Goal: Information Seeking & Learning: Learn about a topic

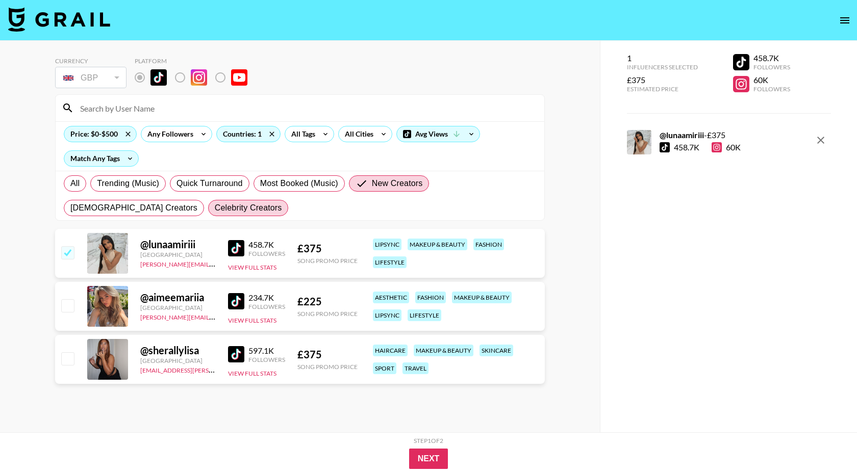
click at [215, 209] on span "Celebrity Creators" at bounding box center [248, 208] width 67 height 12
click at [215, 208] on input "Celebrity Creators" at bounding box center [215, 208] width 0 height 0
radio input "true"
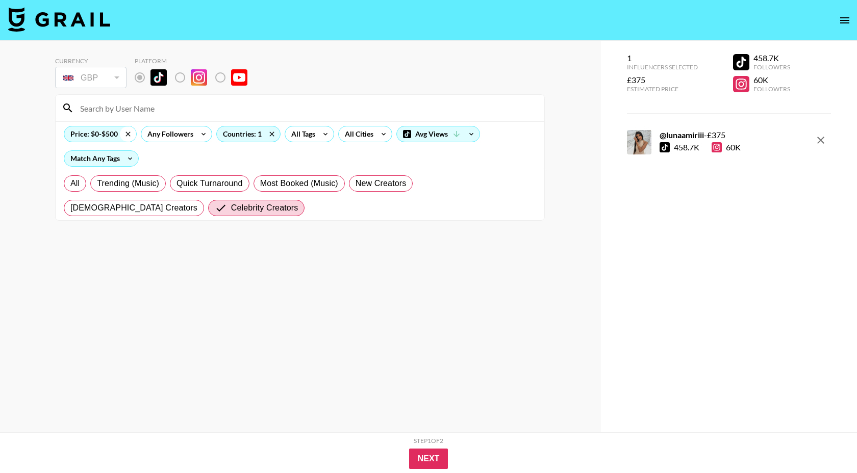
click at [123, 136] on icon at bounding box center [128, 133] width 16 height 15
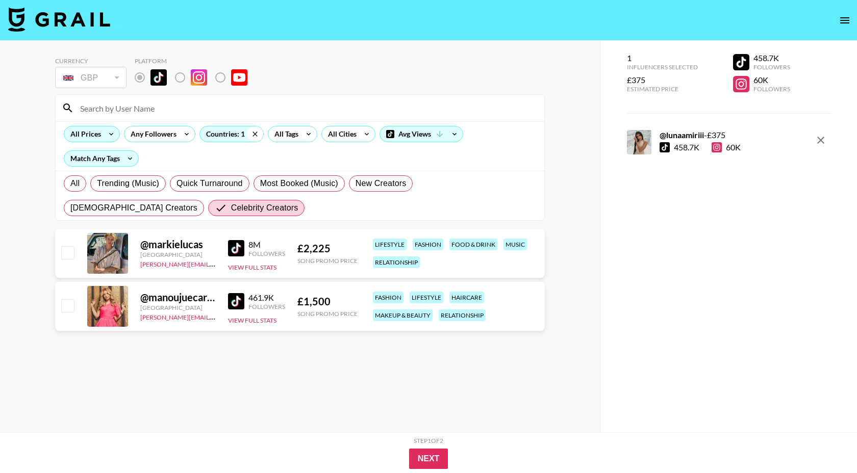
click at [252, 136] on icon at bounding box center [255, 133] width 16 height 15
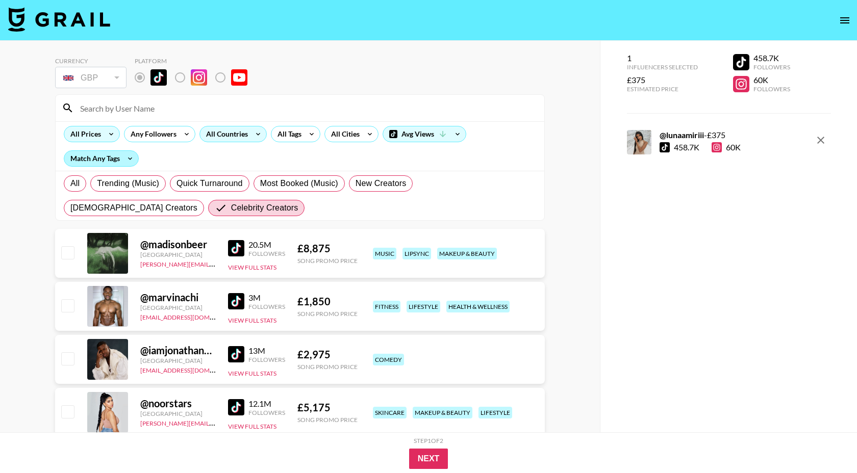
click at [113, 161] on div "Match Any Tags" at bounding box center [101, 158] width 74 height 15
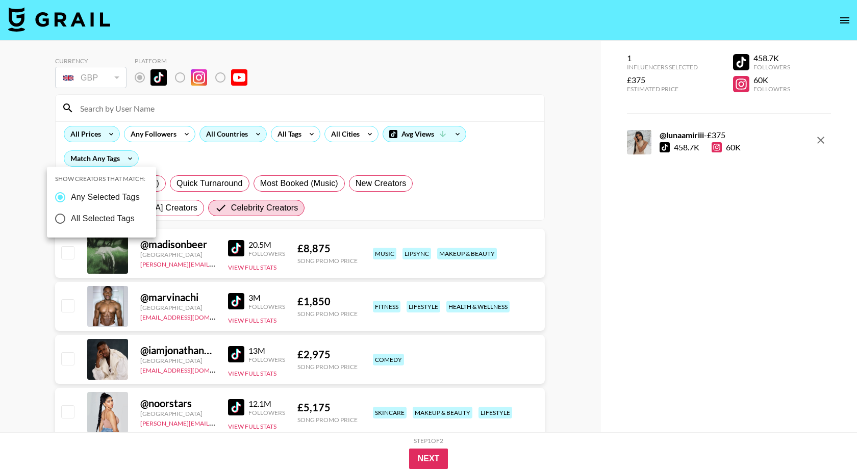
click at [164, 159] on div at bounding box center [428, 236] width 857 height 473
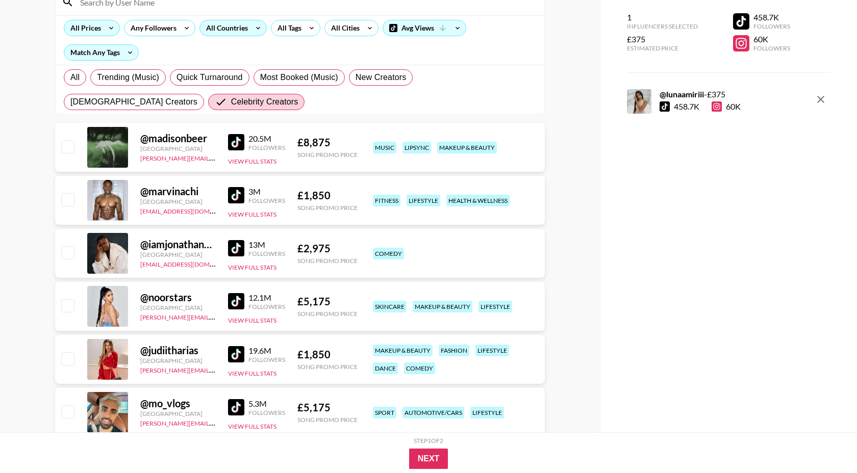
scroll to position [41, 0]
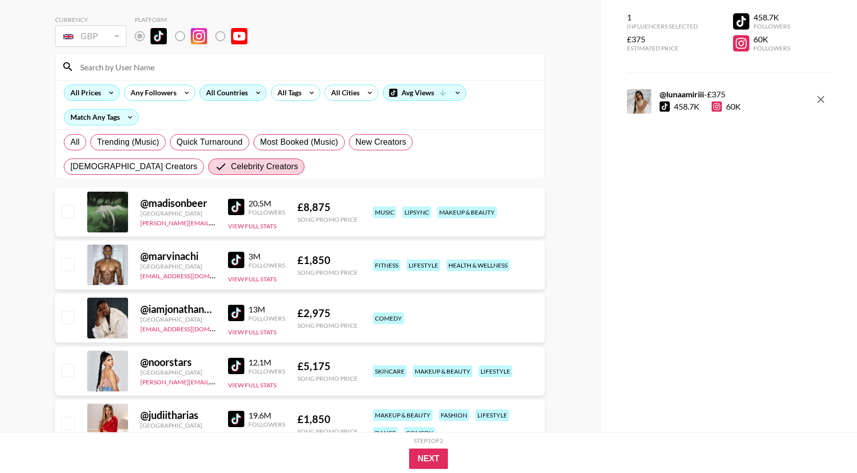
click at [217, 99] on div "All Countries" at bounding box center [225, 92] width 50 height 15
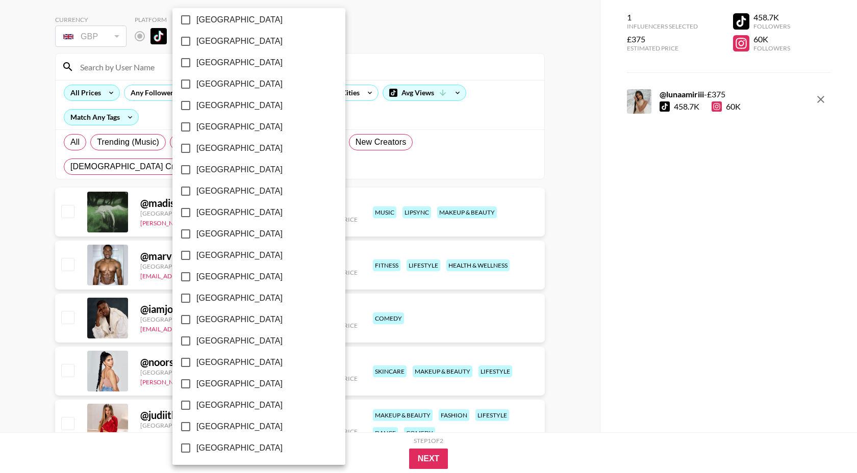
scroll to position [716, 0]
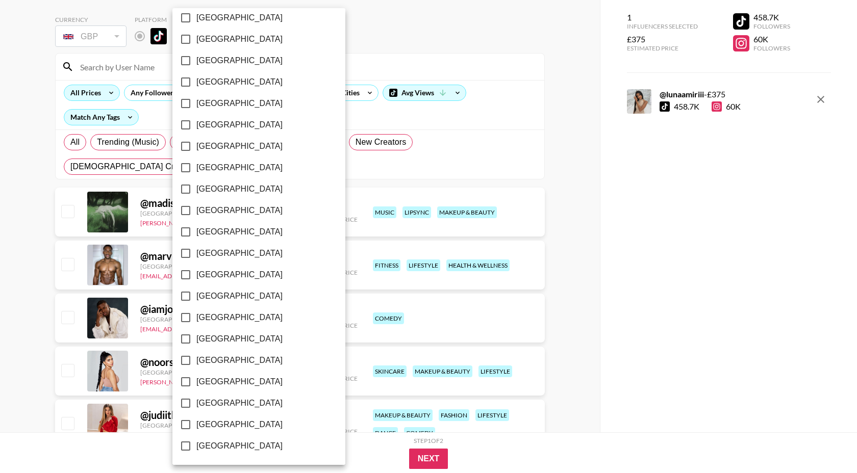
click at [242, 400] on span "[GEOGRAPHIC_DATA]" at bounding box center [239, 403] width 86 height 12
click at [196, 400] on input "[GEOGRAPHIC_DATA]" at bounding box center [185, 403] width 21 height 21
checkbox input "true"
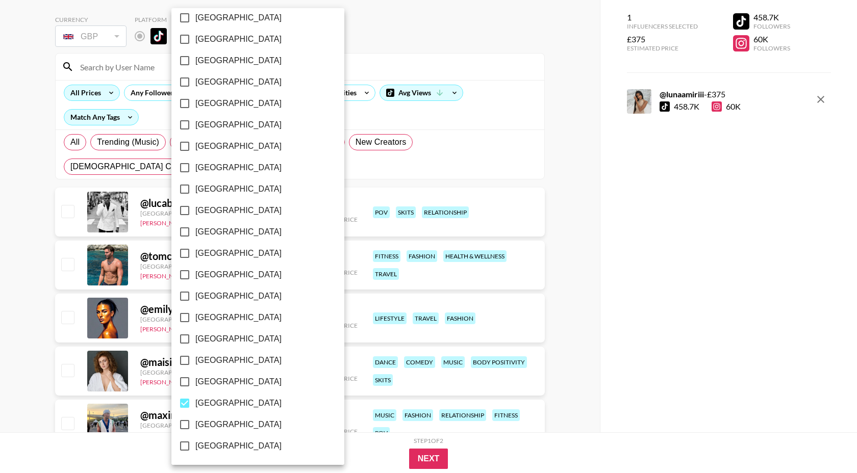
click at [601, 201] on div at bounding box center [428, 236] width 857 height 473
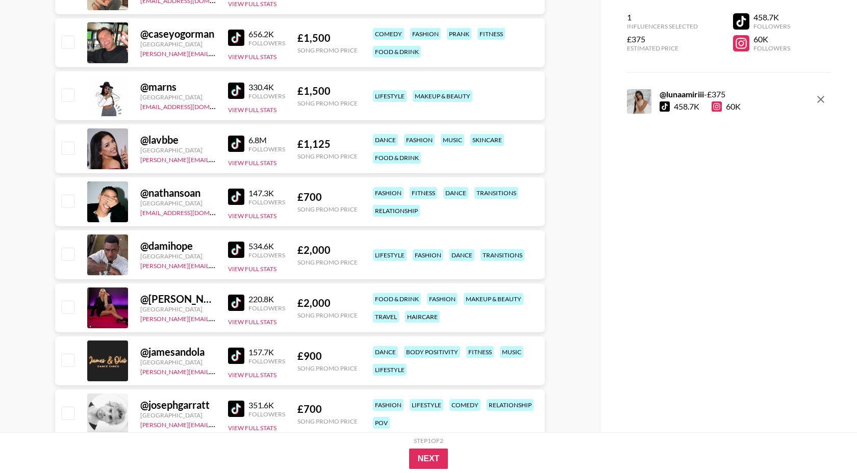
scroll to position [362, 0]
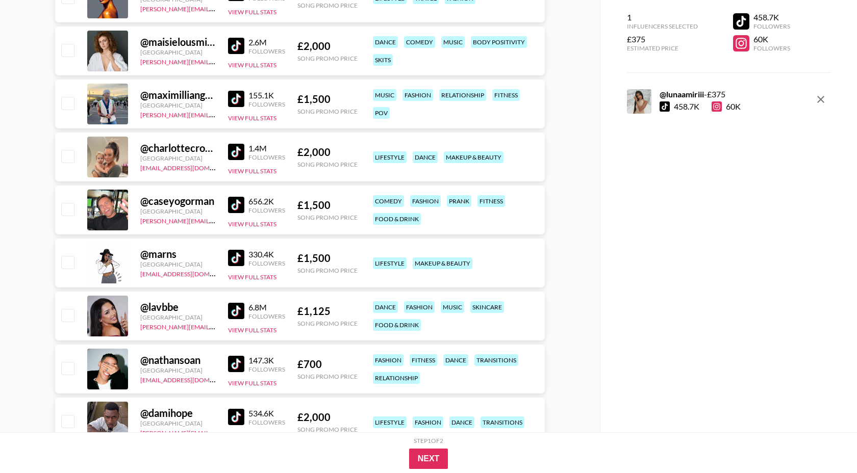
click at [819, 104] on icon "remove" at bounding box center [820, 99] width 12 height 12
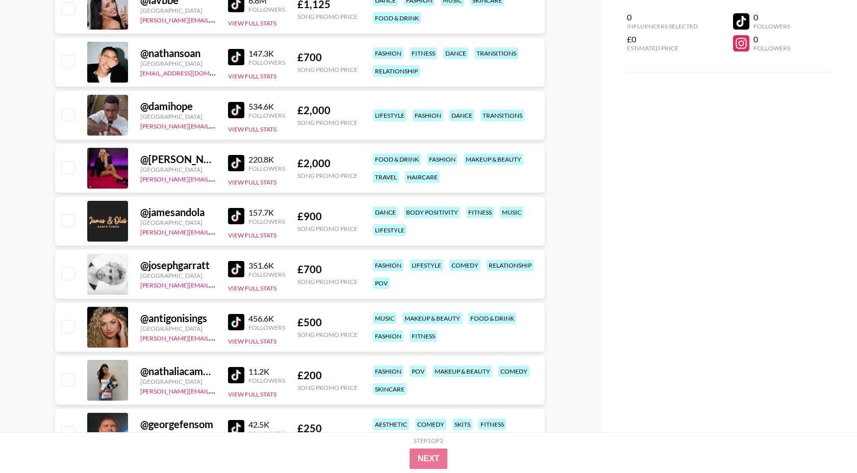
scroll to position [0, 0]
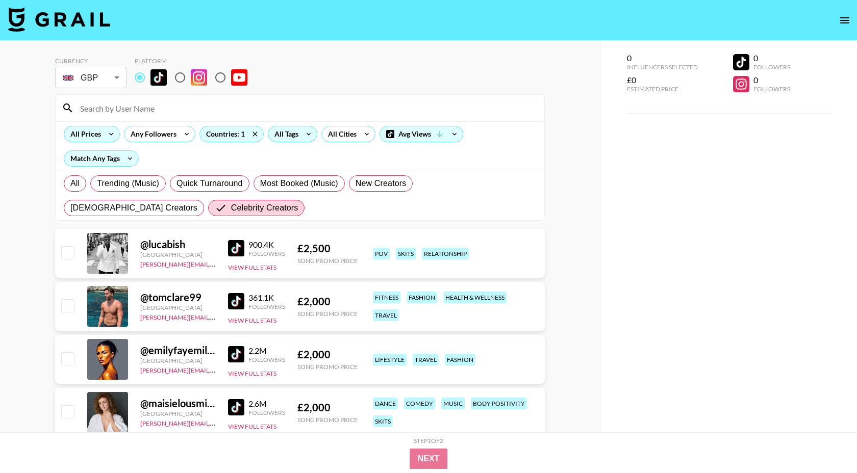
click at [275, 132] on div "All Tags" at bounding box center [284, 133] width 32 height 15
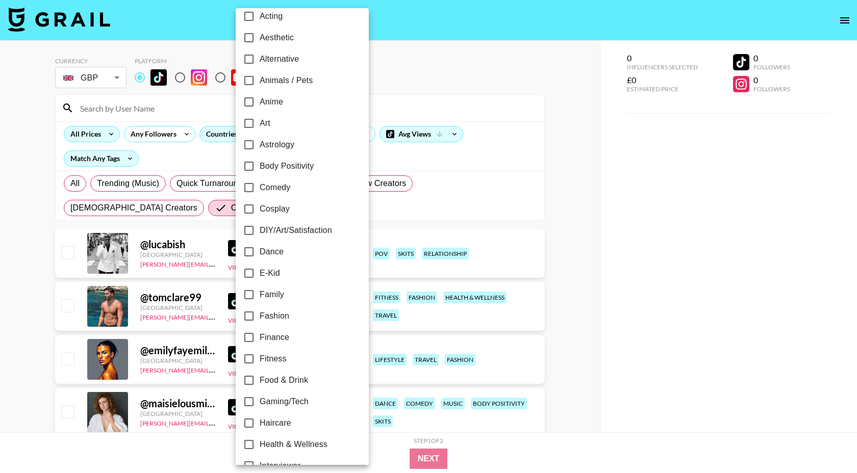
scroll to position [38, 0]
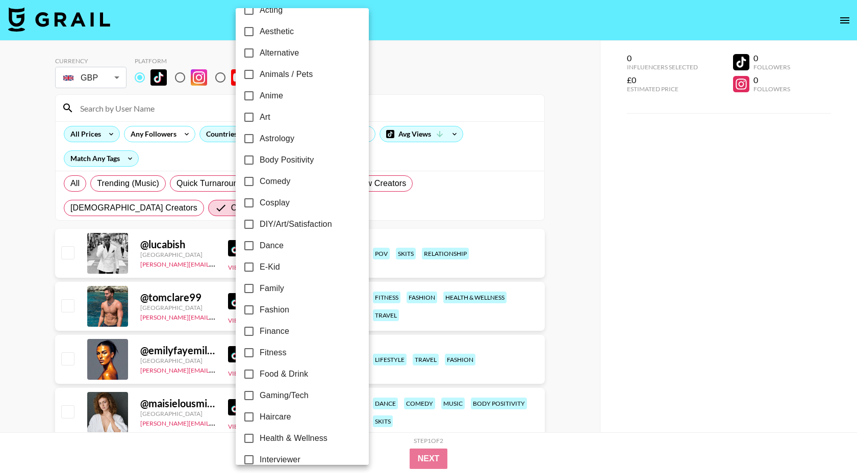
click at [277, 313] on span "Fashion" at bounding box center [275, 310] width 30 height 12
click at [260, 313] on input "Fashion" at bounding box center [248, 309] width 21 height 21
checkbox input "true"
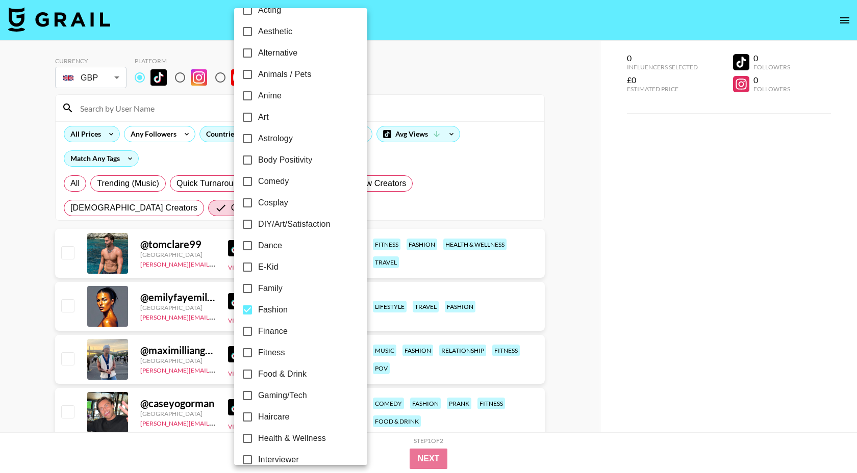
click at [517, 154] on div at bounding box center [428, 236] width 857 height 473
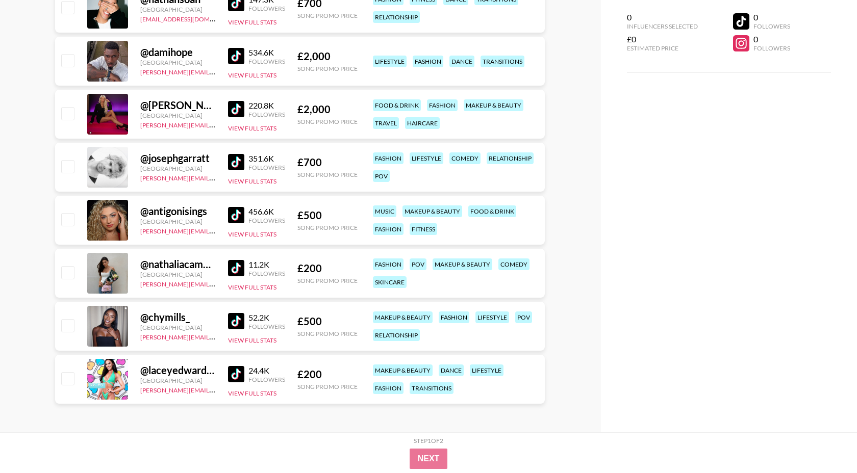
scroll to position [0, 0]
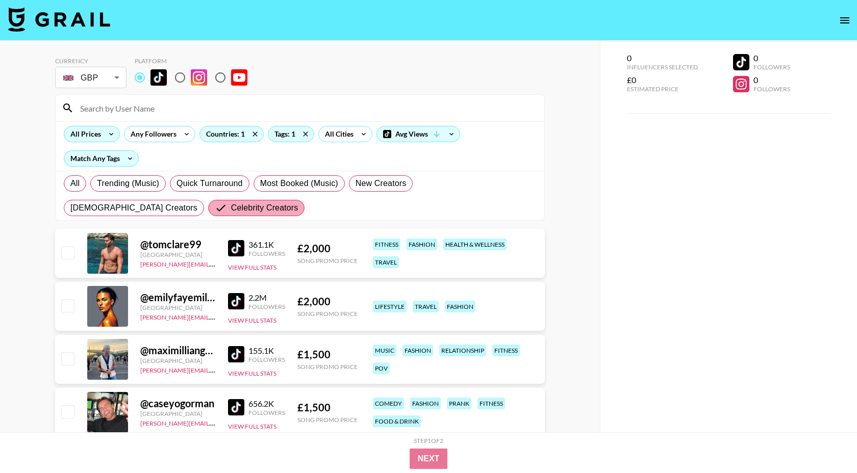
click at [231, 211] on span "Celebrity Creators" at bounding box center [264, 208] width 67 height 12
click at [215, 211] on input "Celebrity Creators" at bounding box center [223, 208] width 16 height 12
click at [74, 187] on span "All" at bounding box center [74, 183] width 9 height 12
click at [70, 184] on input "All" at bounding box center [70, 184] width 0 height 0
radio input "true"
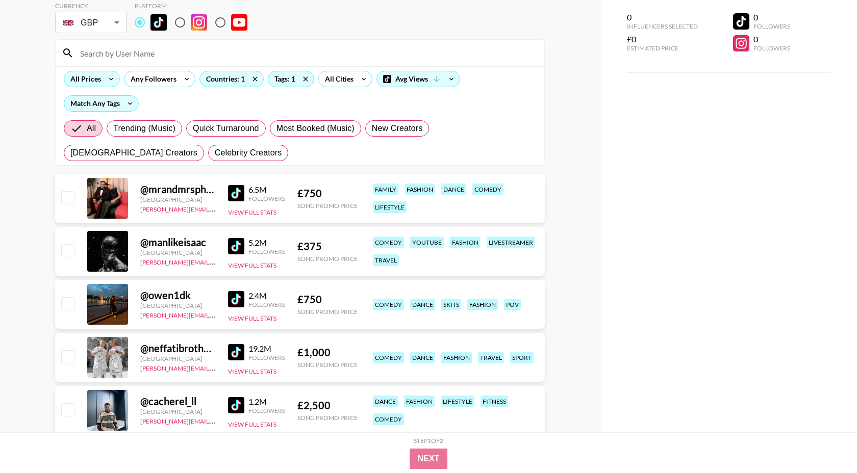
scroll to position [38, 0]
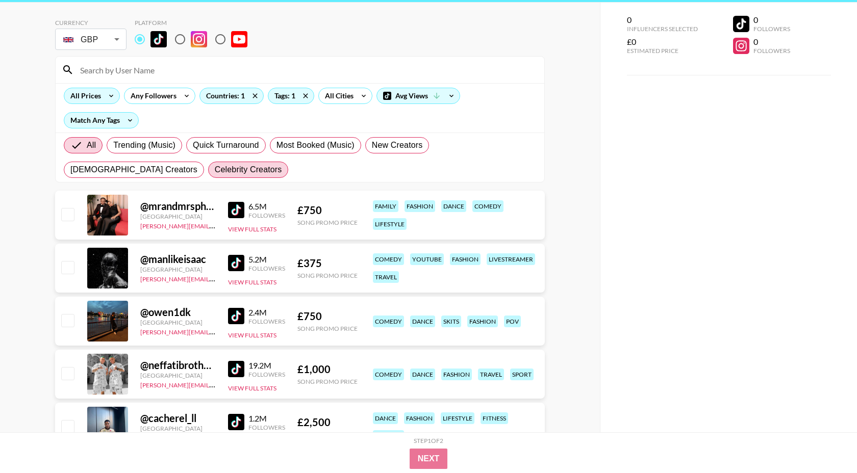
click at [215, 167] on span "Celebrity Creators" at bounding box center [248, 170] width 67 height 12
click at [215, 170] on input "Celebrity Creators" at bounding box center [215, 170] width 0 height 0
radio input "true"
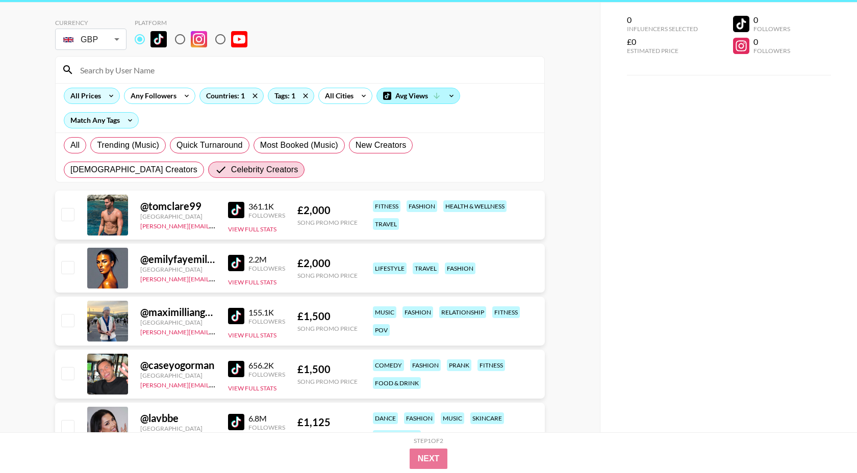
click at [414, 94] on div "Avg Views" at bounding box center [418, 95] width 83 height 15
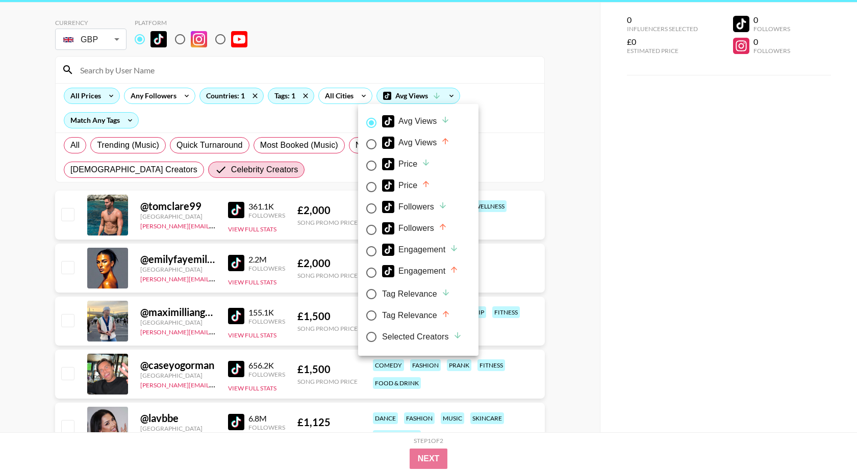
click at [414, 164] on div "Price" at bounding box center [406, 164] width 48 height 12
click at [382, 164] on input "Price" at bounding box center [371, 165] width 21 height 21
radio input "true"
radio input "false"
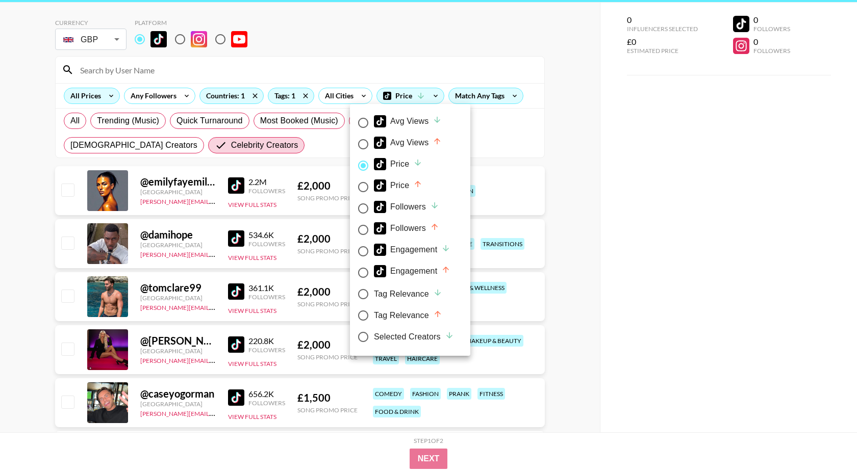
click at [607, 164] on div at bounding box center [428, 236] width 857 height 473
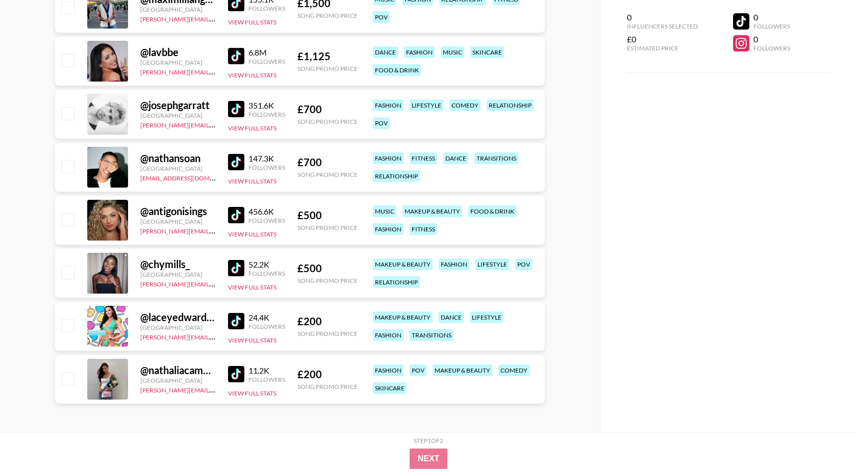
scroll to position [0, 0]
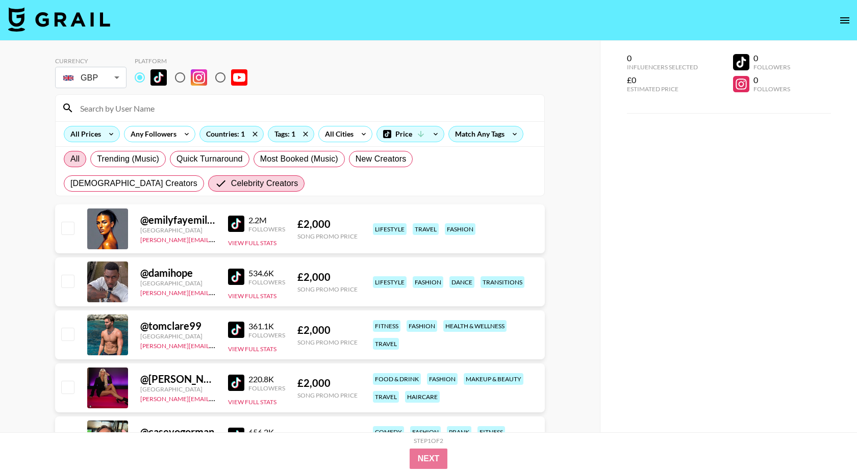
click at [79, 162] on span "All" at bounding box center [74, 159] width 9 height 12
click at [70, 159] on input "All" at bounding box center [70, 159] width 0 height 0
radio input "true"
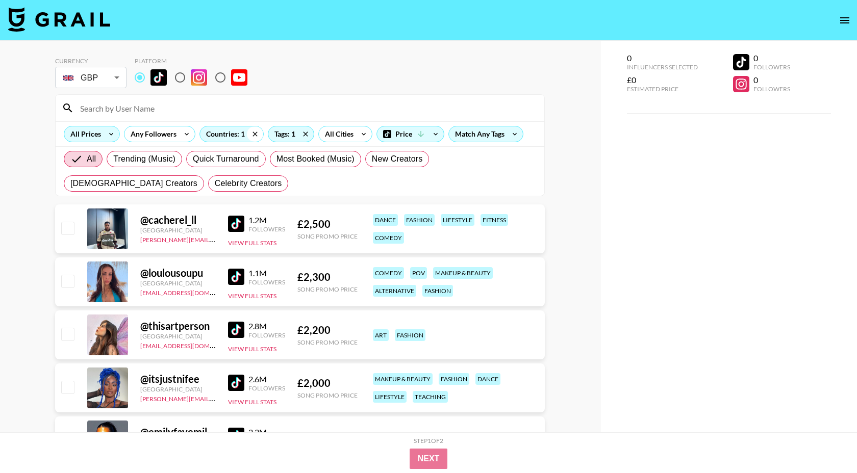
click at [254, 136] on icon at bounding box center [255, 133] width 16 height 15
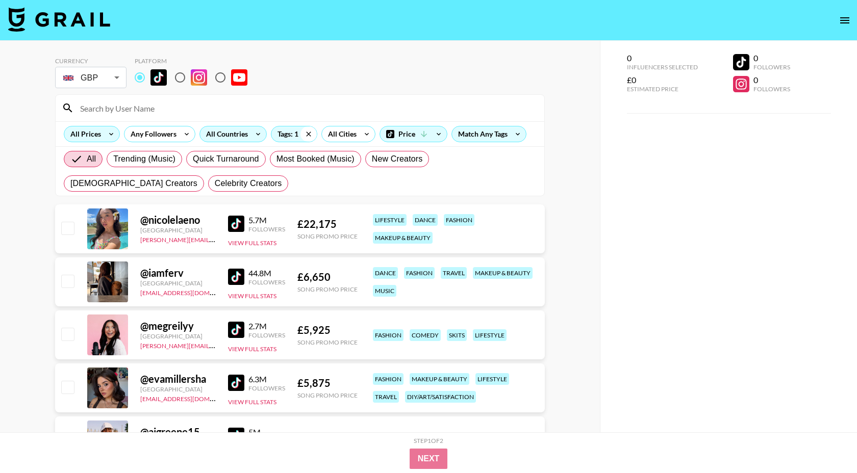
click at [307, 132] on icon at bounding box center [308, 133] width 16 height 15
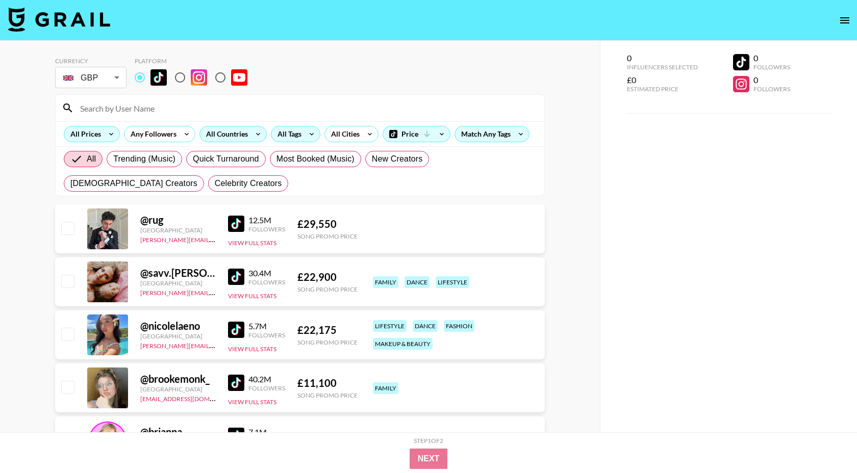
click at [101, 108] on input at bounding box center [306, 108] width 464 height 16
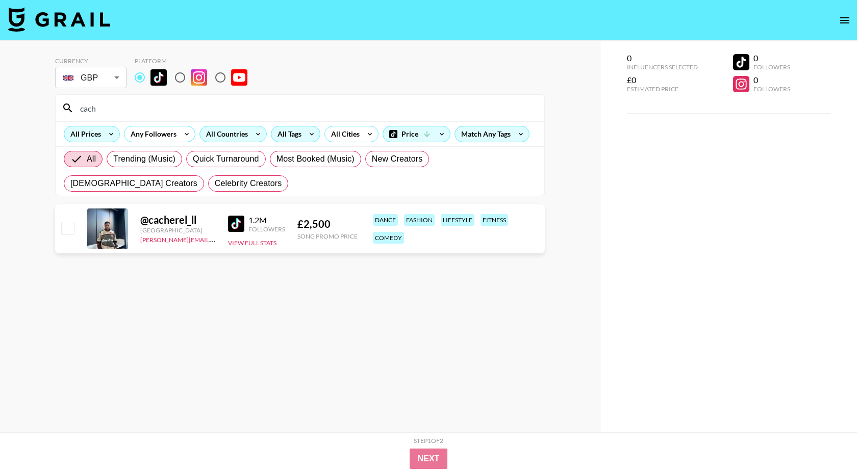
click at [156, 113] on input "cach" at bounding box center [306, 108] width 464 height 16
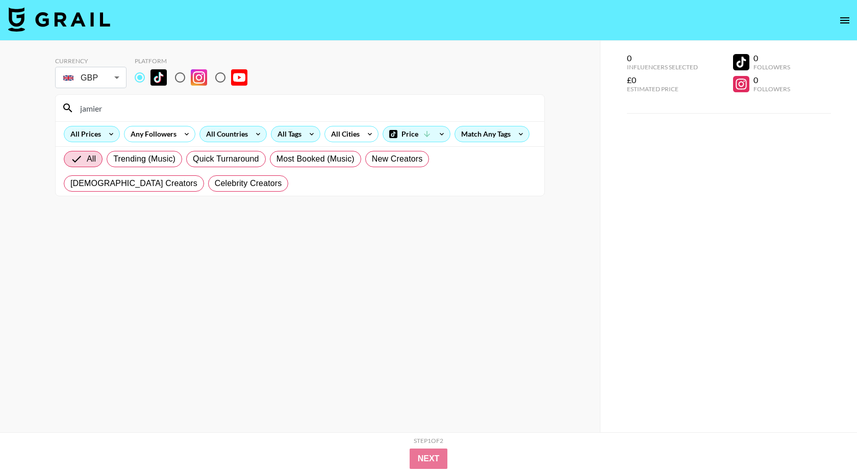
click at [156, 113] on input "jamier" at bounding box center [306, 108] width 464 height 16
click at [149, 109] on input "cono" at bounding box center [306, 108] width 464 height 16
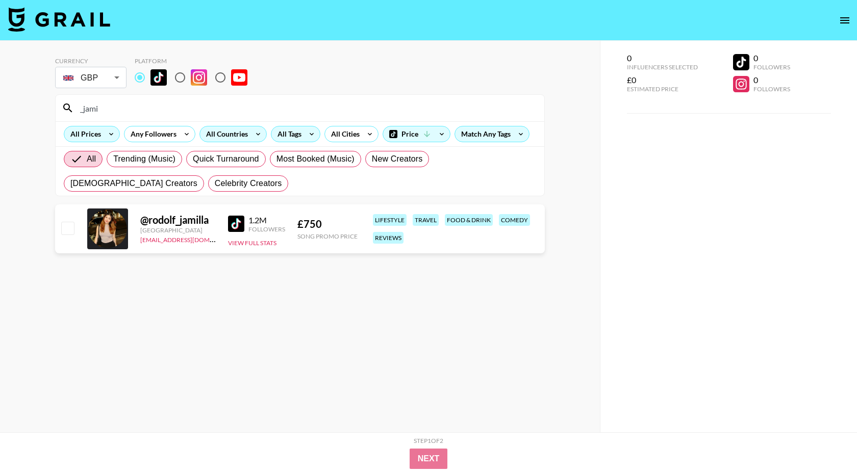
click at [154, 108] on input "_jami" at bounding box center [306, 108] width 464 height 16
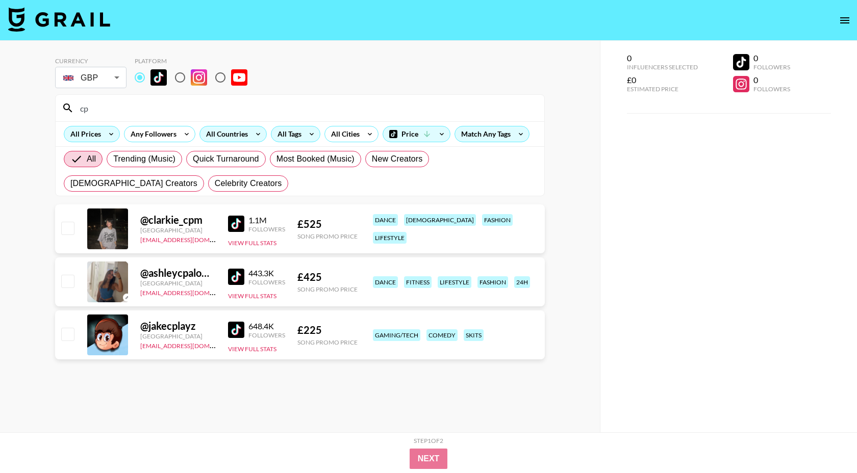
click at [148, 109] on input "cp" at bounding box center [306, 108] width 464 height 16
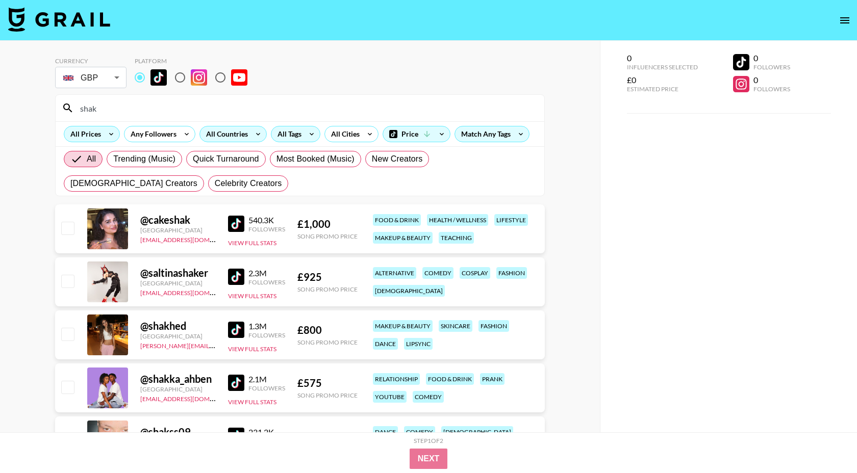
click at [188, 182] on div "All Trending (Music) Quick Turnaround Most Booked (Music) New Creators [DEMOGRA…" at bounding box center [300, 171] width 476 height 49
click at [134, 115] on input "shak" at bounding box center [306, 108] width 464 height 16
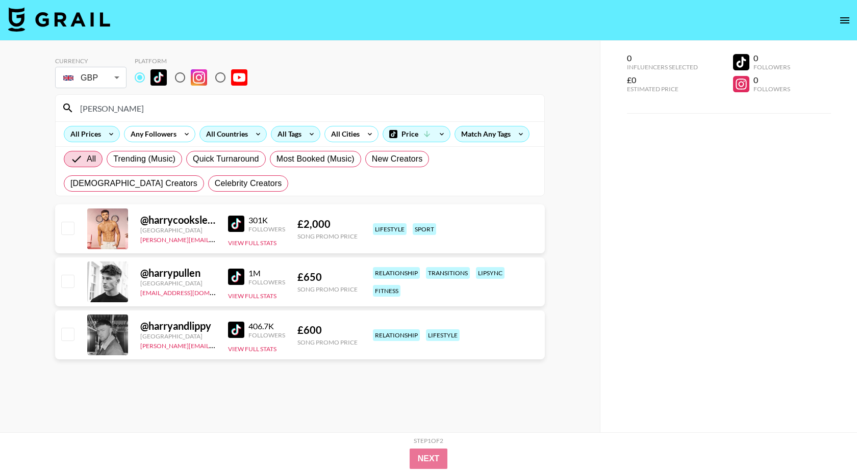
click at [115, 111] on input "[PERSON_NAME]" at bounding box center [306, 108] width 464 height 16
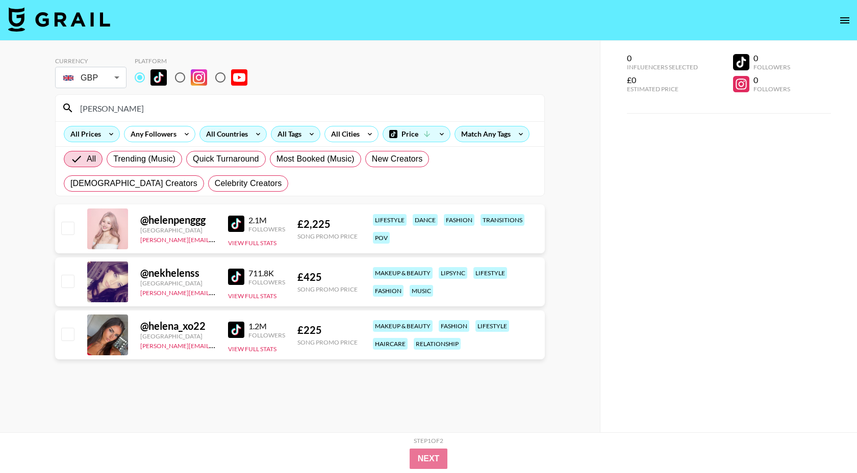
click at [115, 111] on input "[PERSON_NAME]" at bounding box center [306, 108] width 464 height 16
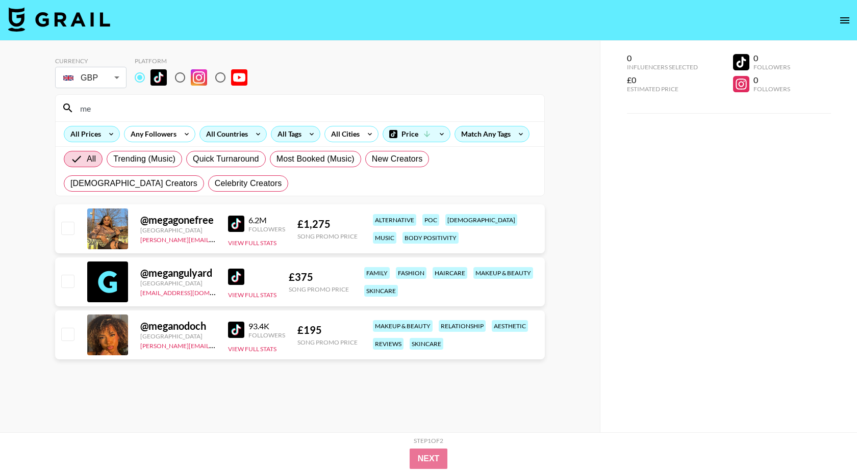
type input "m"
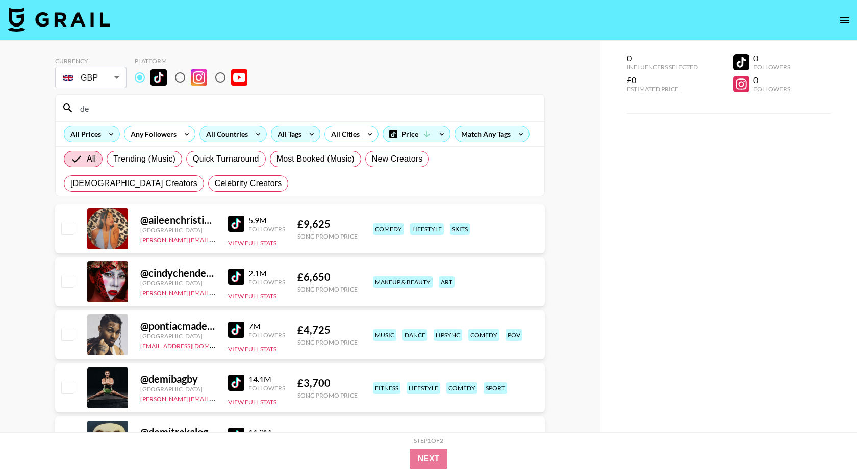
type input "d"
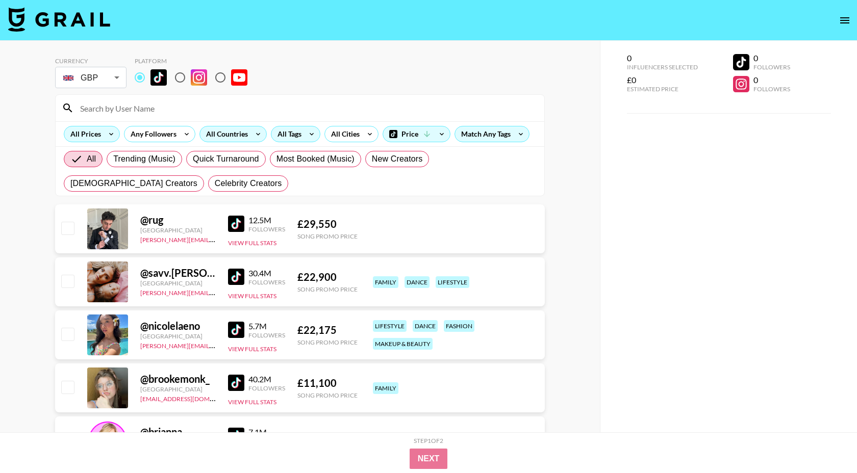
click at [119, 108] on input at bounding box center [306, 108] width 464 height 16
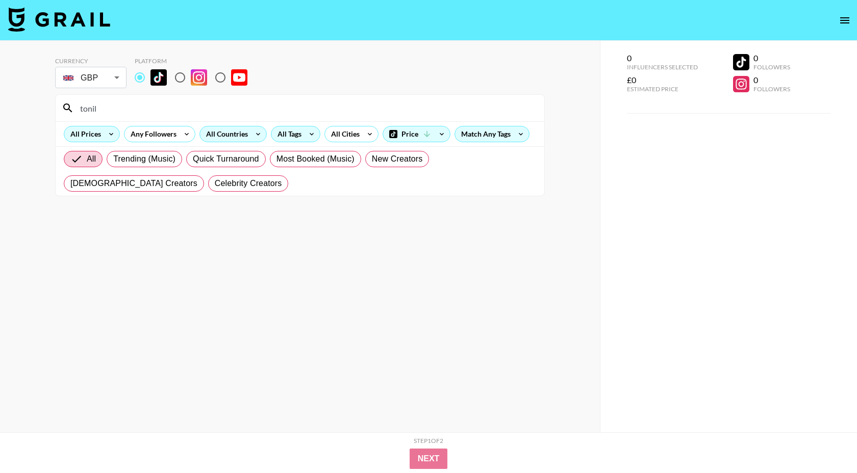
click at [103, 116] on input "tonil" at bounding box center [306, 108] width 464 height 16
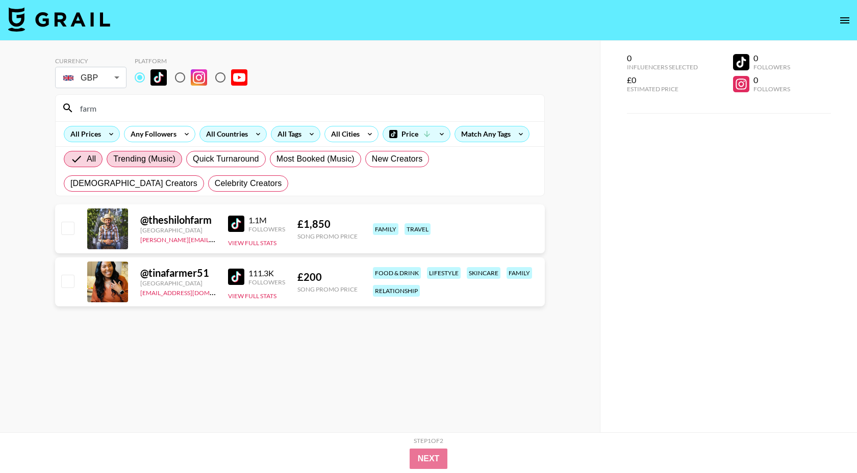
type input "farm"
